Goal: Task Accomplishment & Management: Use online tool/utility

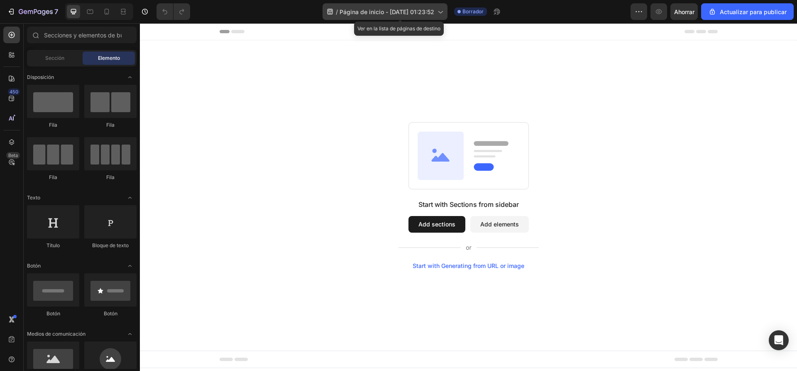
click at [430, 14] on font "Página de inicio - 27 de septiembre, 01:23:52" at bounding box center [386, 11] width 95 height 7
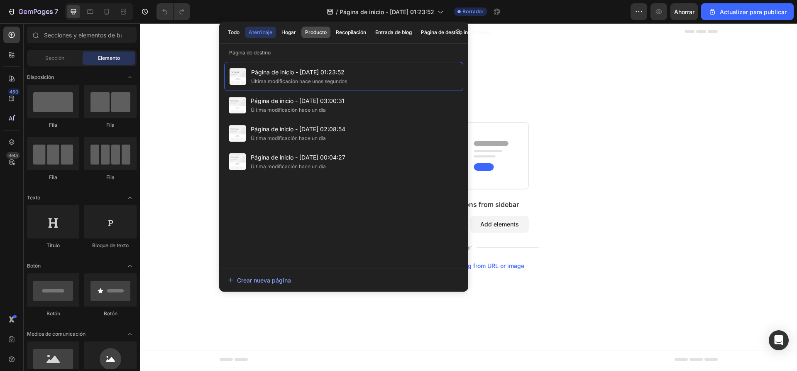
click at [324, 34] on font "Producto" at bounding box center [316, 32] width 22 height 6
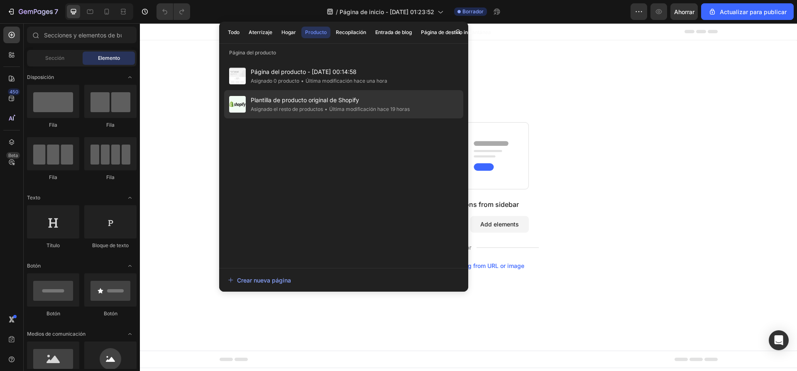
click at [296, 100] on font "Plantilla de producto original de Shopify" at bounding box center [305, 99] width 108 height 7
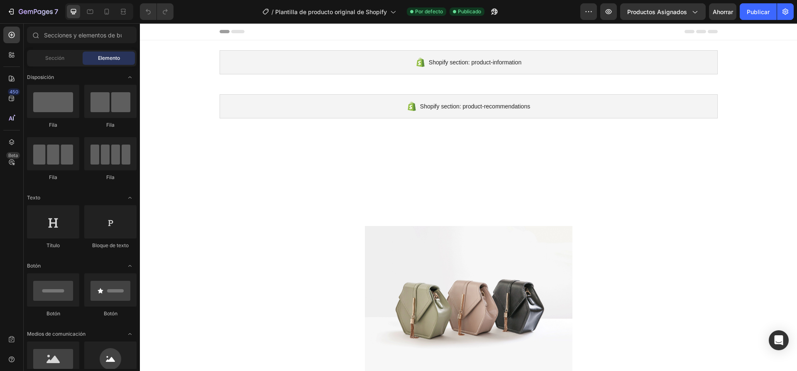
click at [115, 14] on div at bounding box center [99, 11] width 68 height 17
click at [107, 12] on icon at bounding box center [106, 11] width 8 height 8
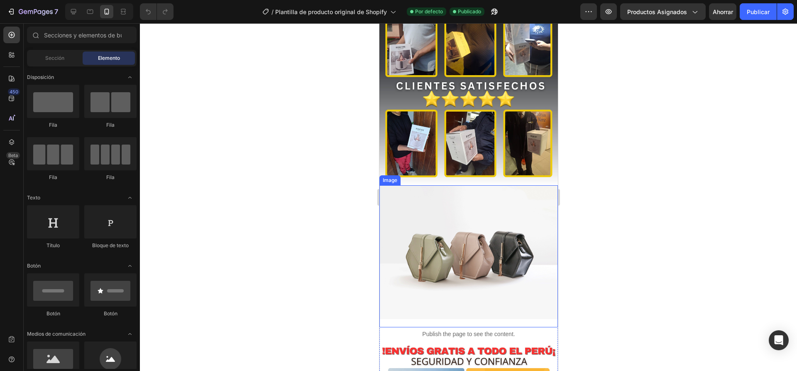
scroll to position [1257, 0]
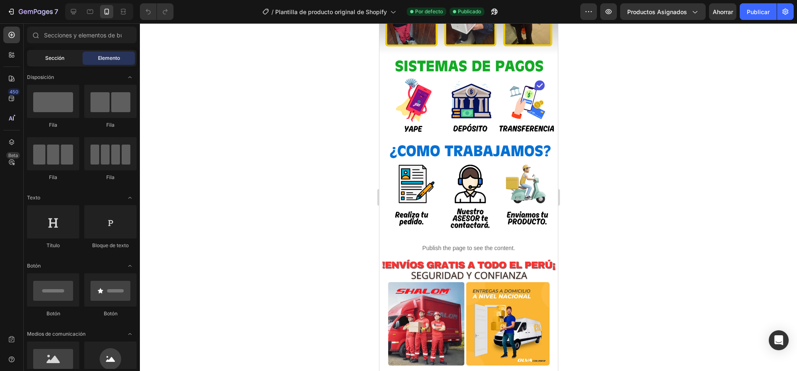
click at [60, 59] on font "Sección" at bounding box center [54, 58] width 19 height 6
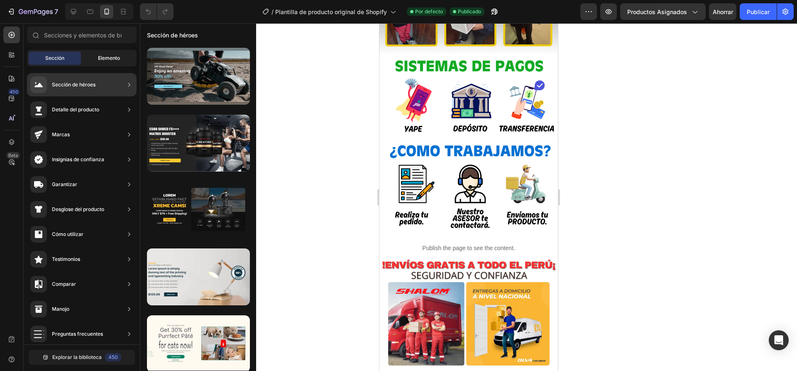
click at [100, 55] on font "Elemento" at bounding box center [109, 58] width 22 height 6
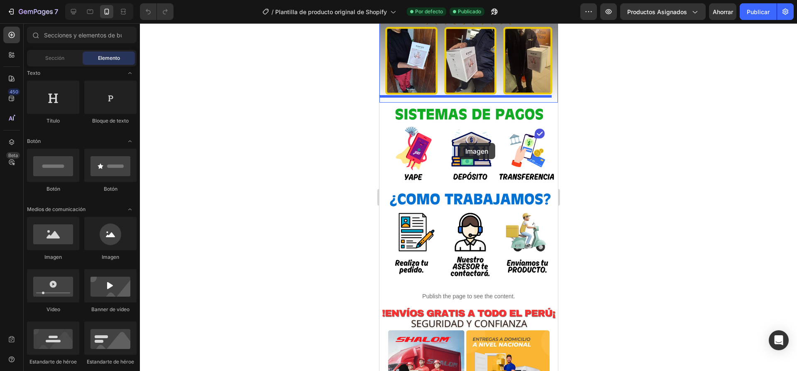
scroll to position [1174, 0]
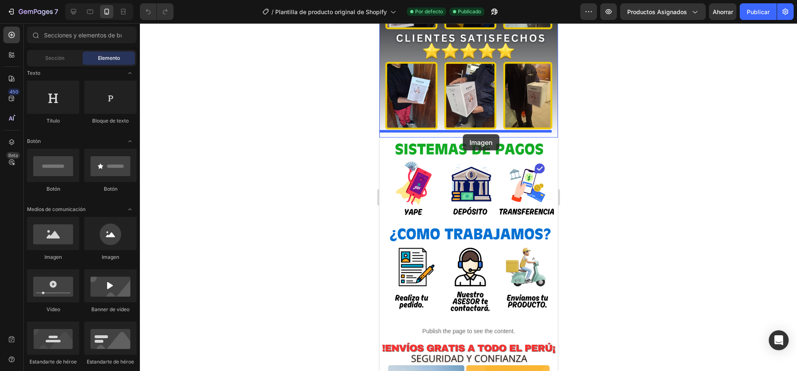
drag, startPoint x: 449, startPoint y: 264, endPoint x: 462, endPoint y: 134, distance: 130.6
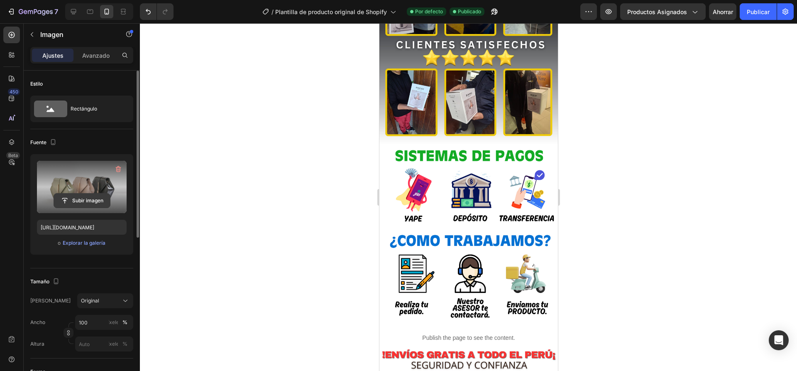
click at [84, 196] on input "file" at bounding box center [82, 200] width 56 height 14
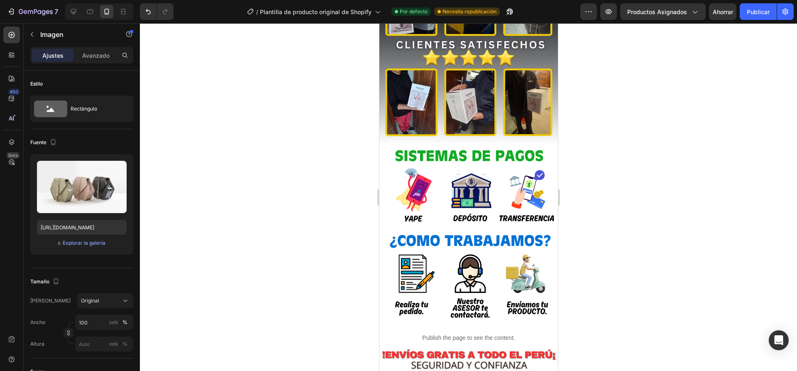
click at [326, 179] on div at bounding box center [468, 196] width 657 height 347
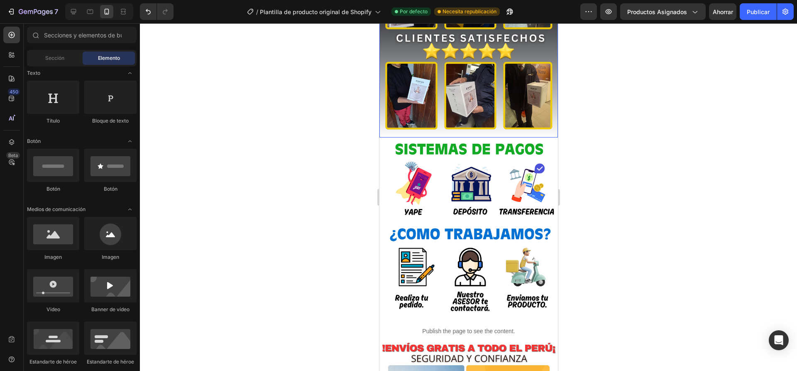
scroll to position [207, 0]
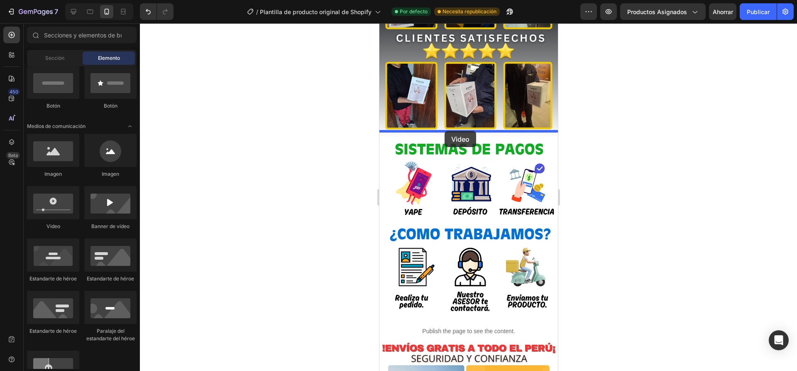
drag, startPoint x: 434, startPoint y: 227, endPoint x: 444, endPoint y: 131, distance: 96.7
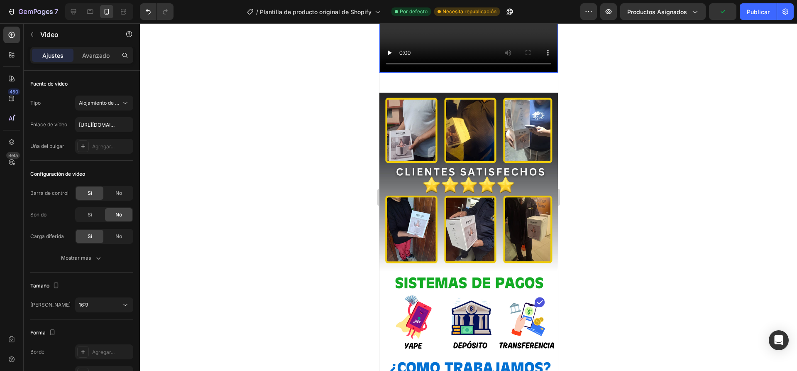
click at [473, 73] on video at bounding box center [468, 22] width 178 height 100
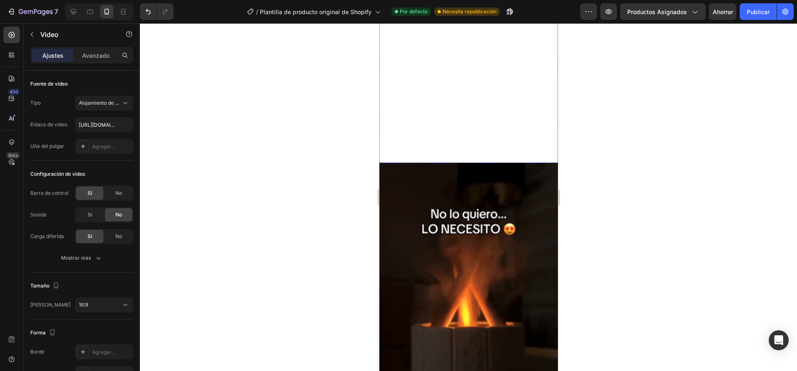
scroll to position [676, 0]
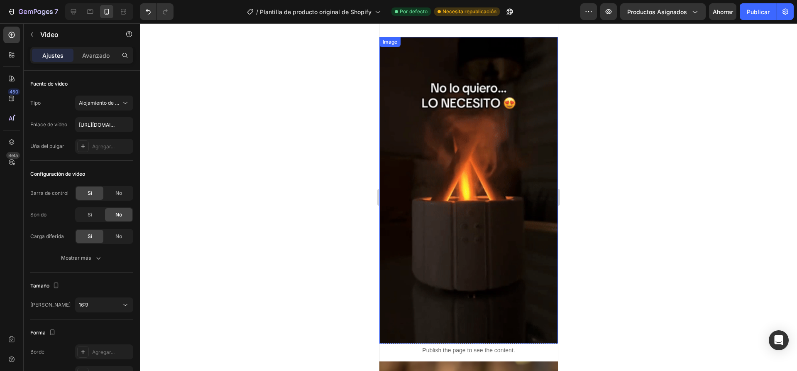
click at [485, 182] on img at bounding box center [468, 195] width 178 height 317
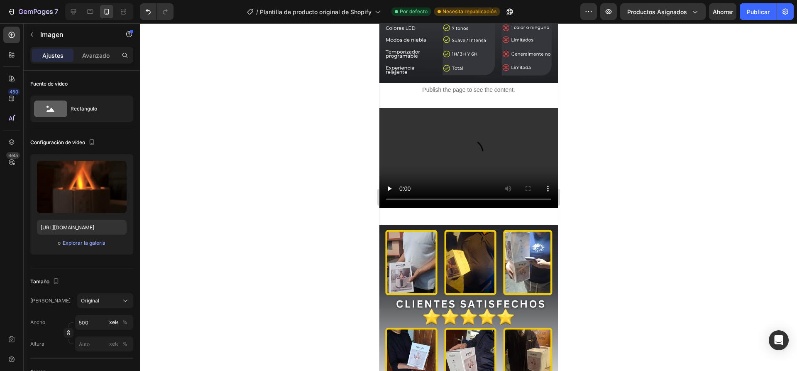
scroll to position [1506, 0]
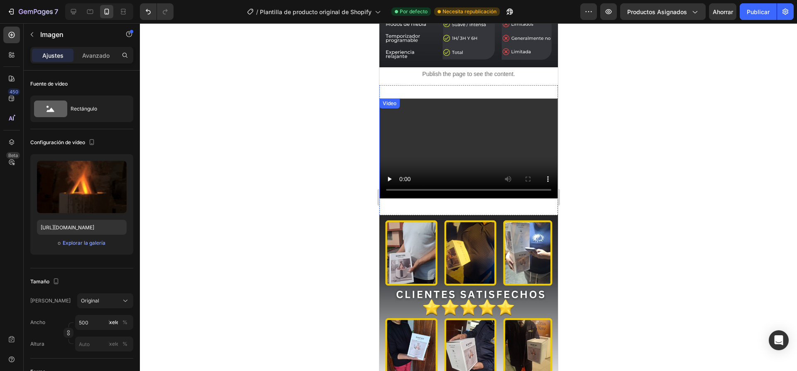
click at [498, 142] on video at bounding box center [468, 148] width 178 height 100
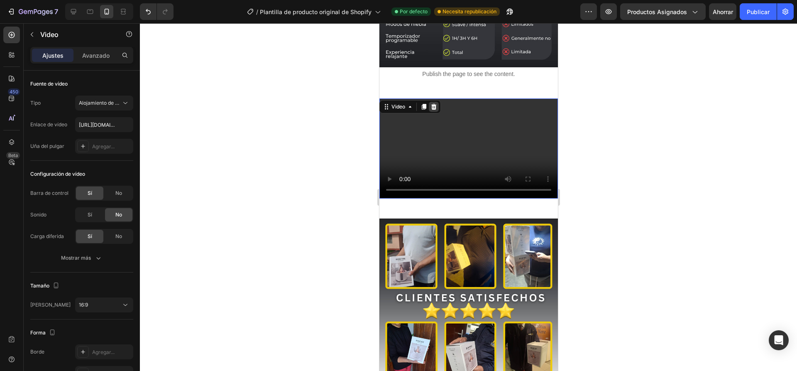
click at [431, 103] on icon at bounding box center [433, 106] width 5 height 6
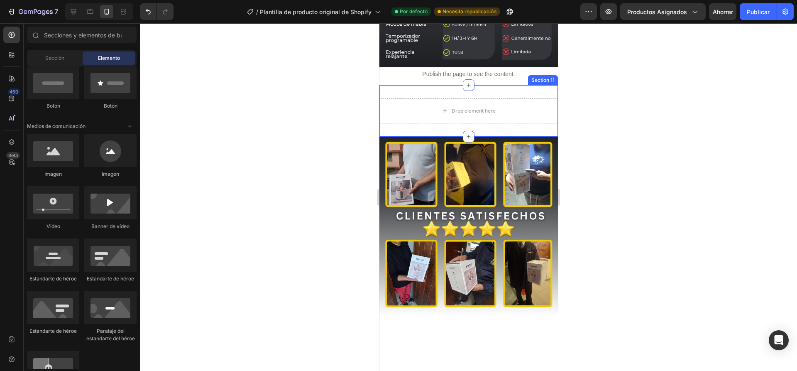
click at [516, 85] on div "Drop element here Section 11" at bounding box center [468, 110] width 178 height 51
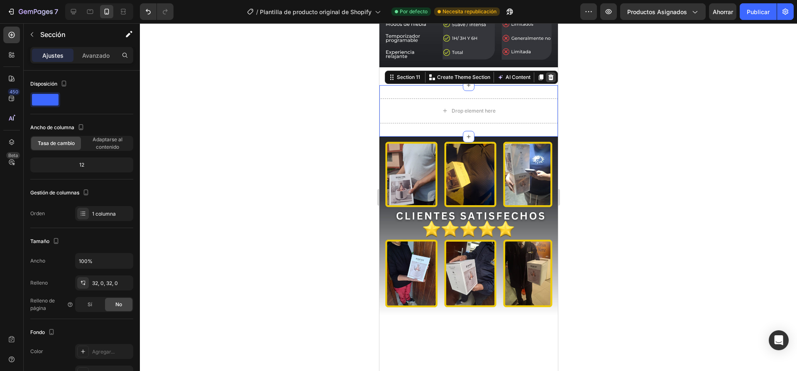
click at [548, 74] on icon at bounding box center [550, 77] width 5 height 6
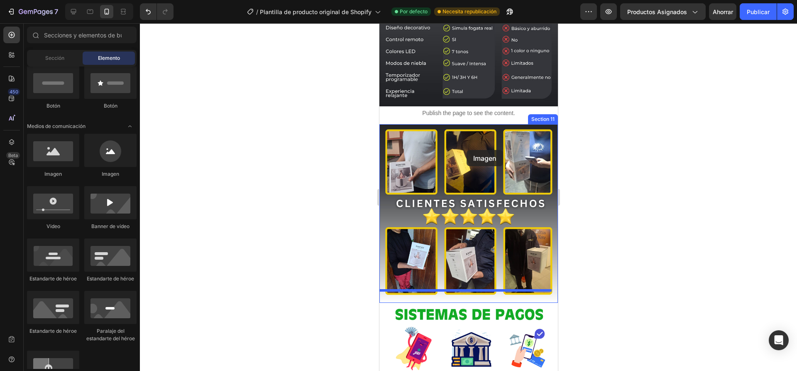
scroll to position [1465, 0]
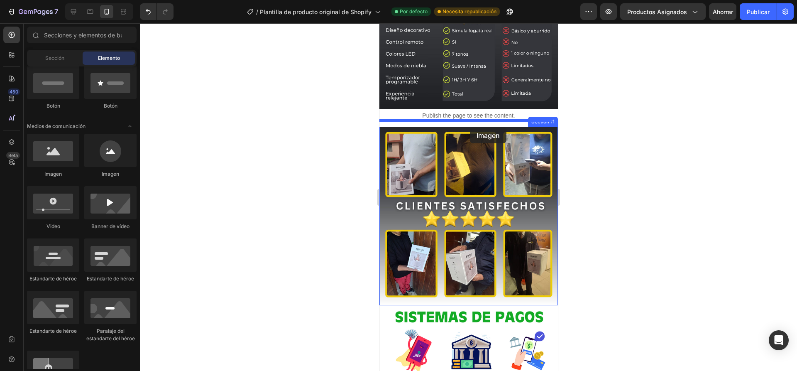
drag, startPoint x: 434, startPoint y: 183, endPoint x: 469, endPoint y: 127, distance: 66.4
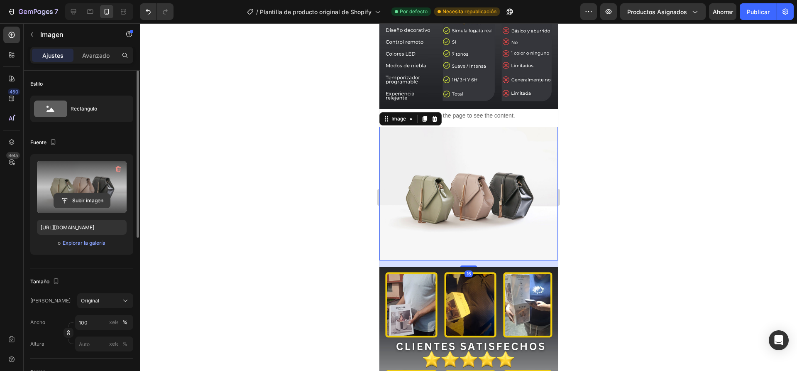
click at [73, 201] on input "file" at bounding box center [82, 200] width 56 height 14
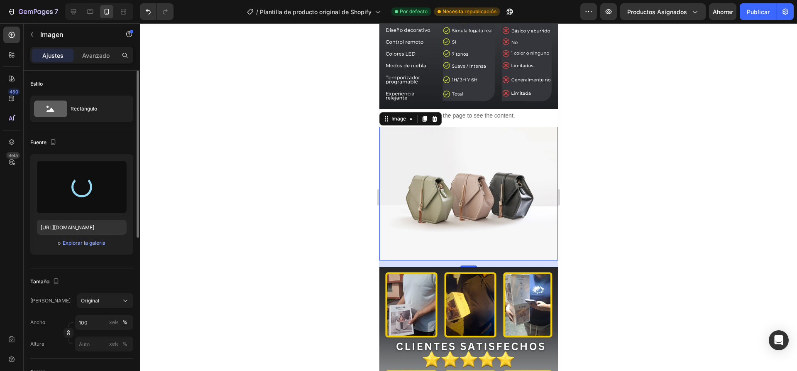
type input "https://cdn.shopify.com/s/files/1/0936/6657/4706/files/gempages_586083693370540…"
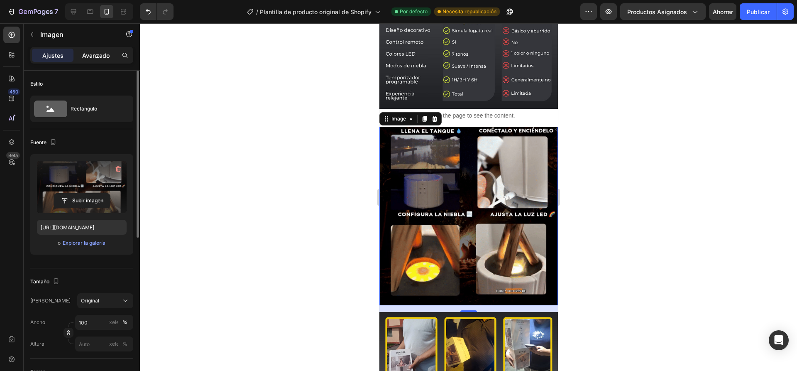
click at [91, 61] on div "Avanzado" at bounding box center [95, 55] width 41 height 13
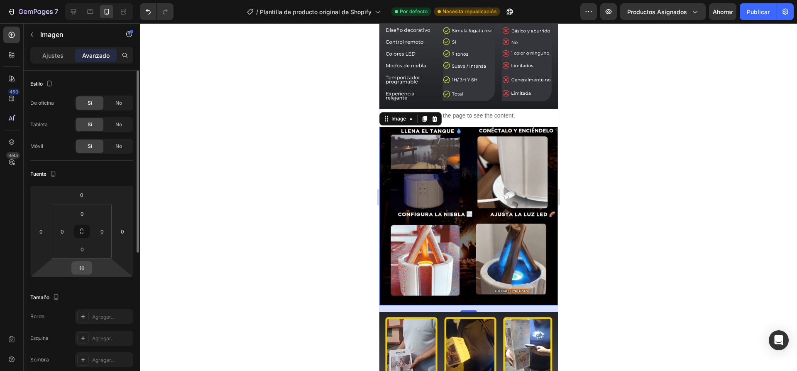
click at [85, 271] on input "16" at bounding box center [81, 267] width 17 height 12
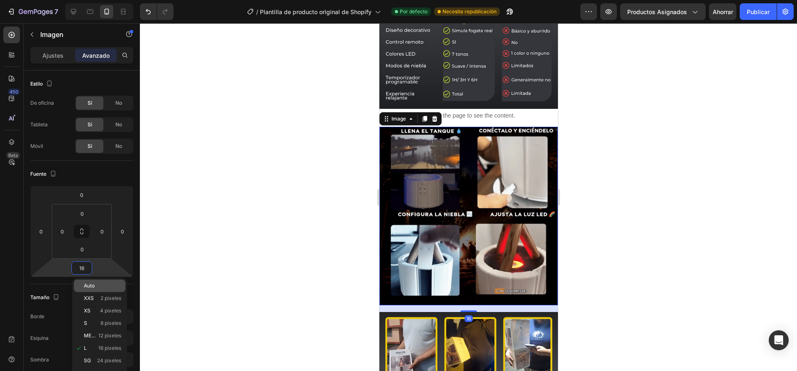
click at [95, 281] on div "Auto" at bounding box center [99, 285] width 51 height 12
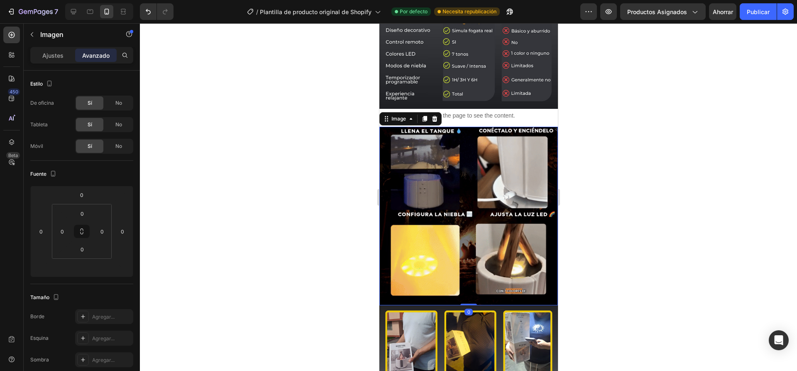
click at [572, 203] on div at bounding box center [468, 196] width 657 height 347
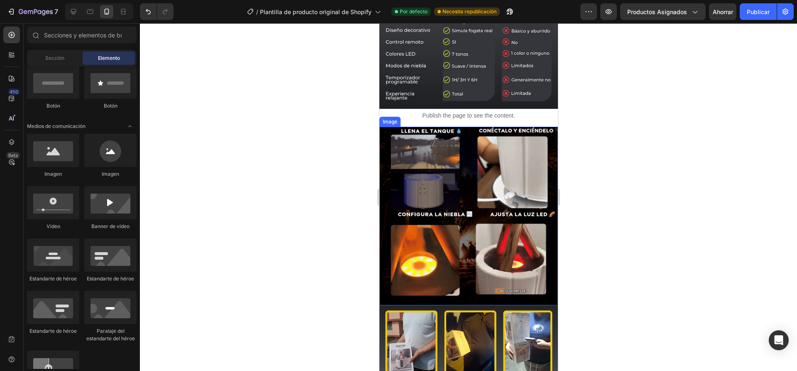
click at [614, 176] on div at bounding box center [468, 196] width 657 height 347
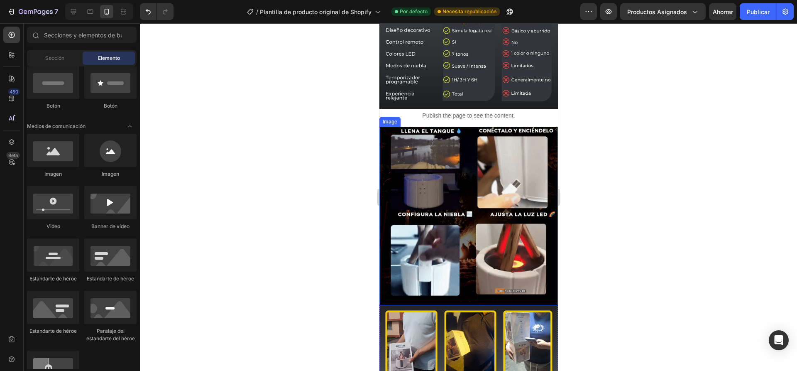
click at [319, 182] on div at bounding box center [468, 196] width 657 height 347
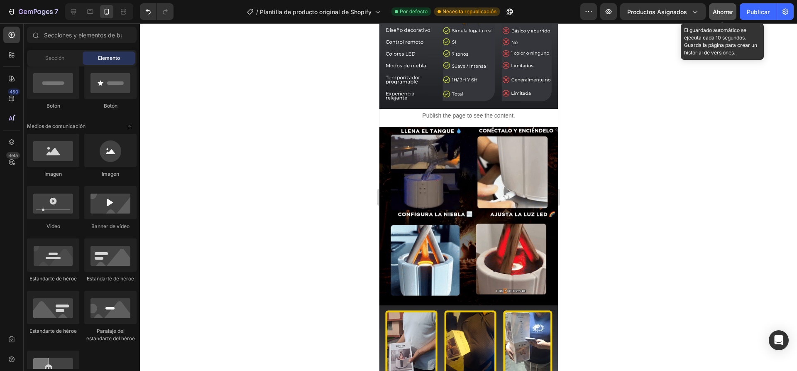
click at [723, 14] on font "Ahorrar" at bounding box center [722, 11] width 20 height 7
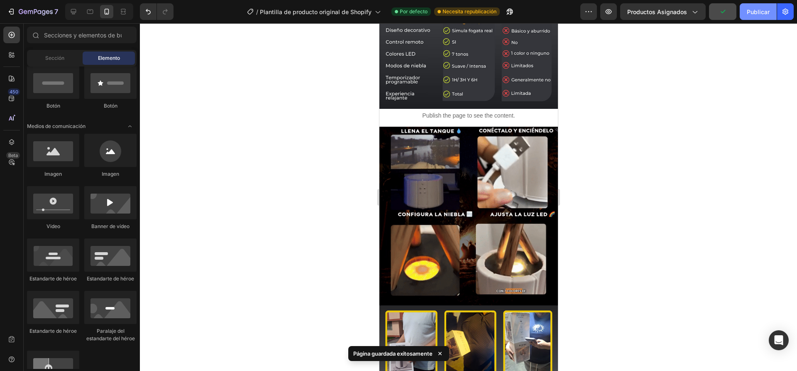
click at [752, 12] on font "Publicar" at bounding box center [757, 11] width 23 height 7
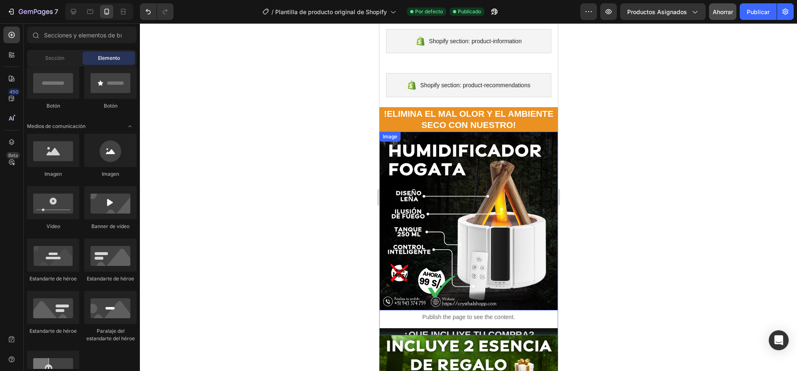
scroll to position [0, 0]
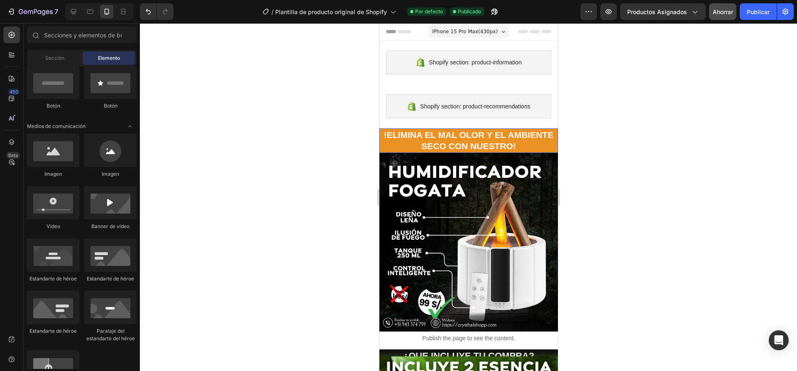
click at [314, 120] on div at bounding box center [468, 196] width 657 height 347
